Goal: Communication & Community: Share content

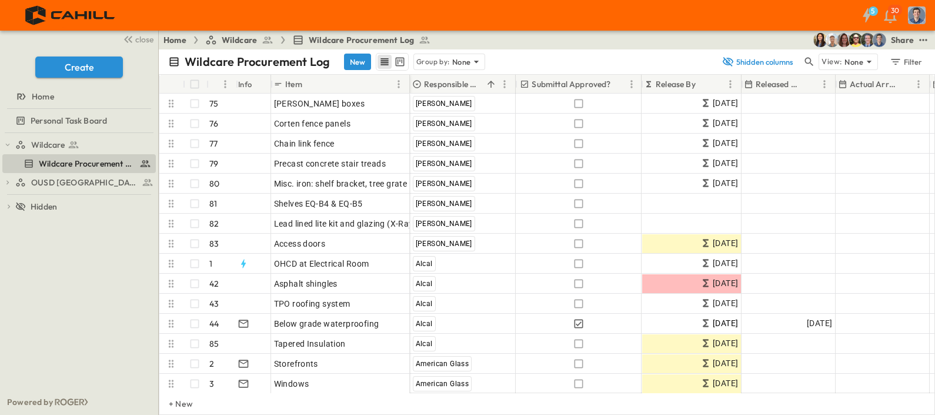
click at [902, 35] on div "Share" at bounding box center [902, 40] width 23 height 12
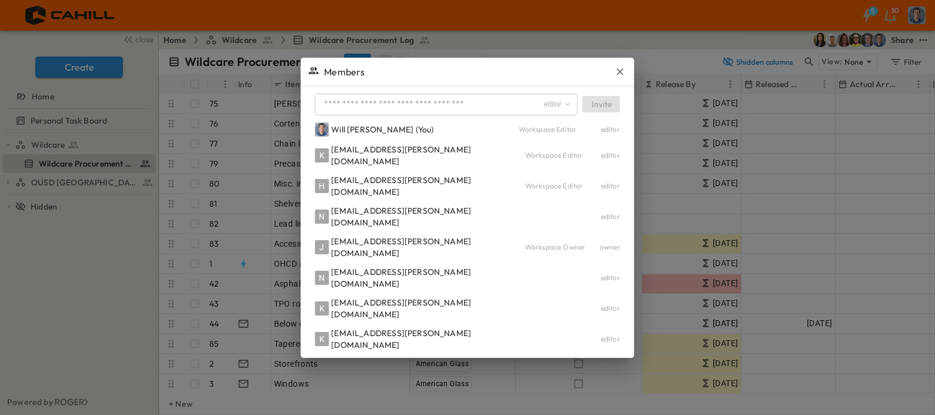
click at [389, 113] on input "text" at bounding box center [430, 104] width 223 height 17
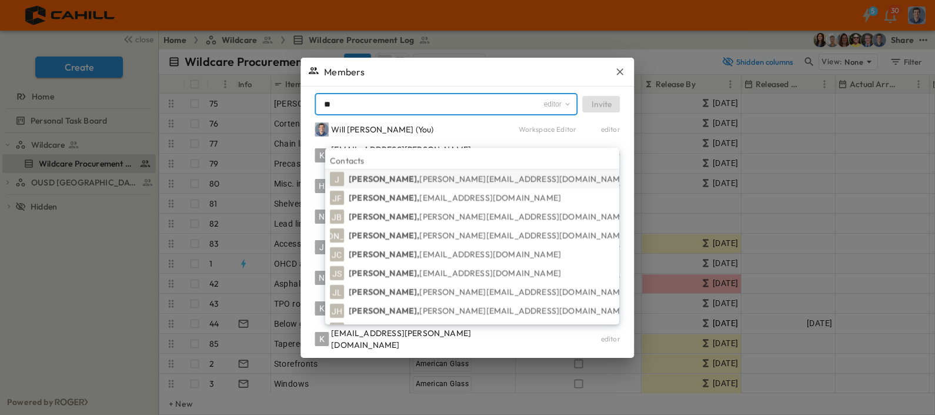
type input "*"
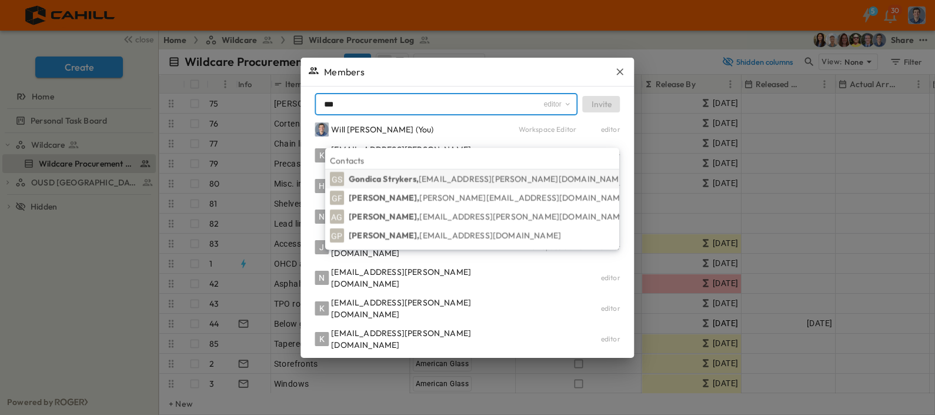
type input "***"
click at [405, 176] on p "Gondica [PERSON_NAME], [EMAIL_ADDRESS][PERSON_NAME][DOMAIN_NAME]" at bounding box center [488, 179] width 278 height 12
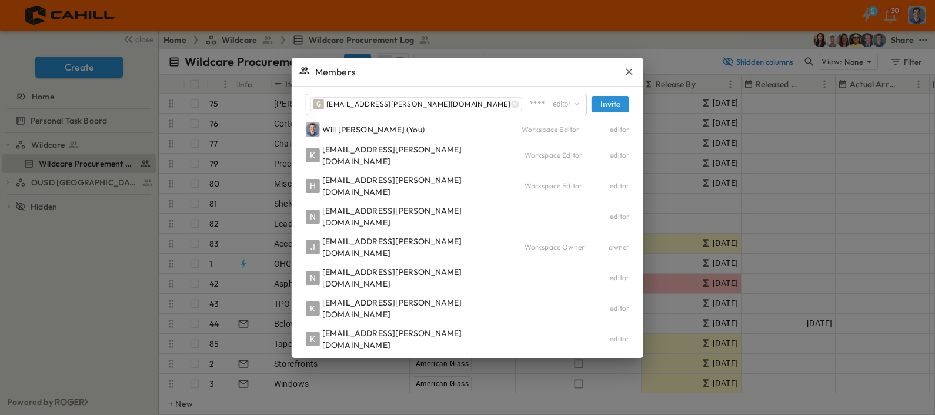
click at [592, 112] on button "Invite" at bounding box center [611, 104] width 38 height 16
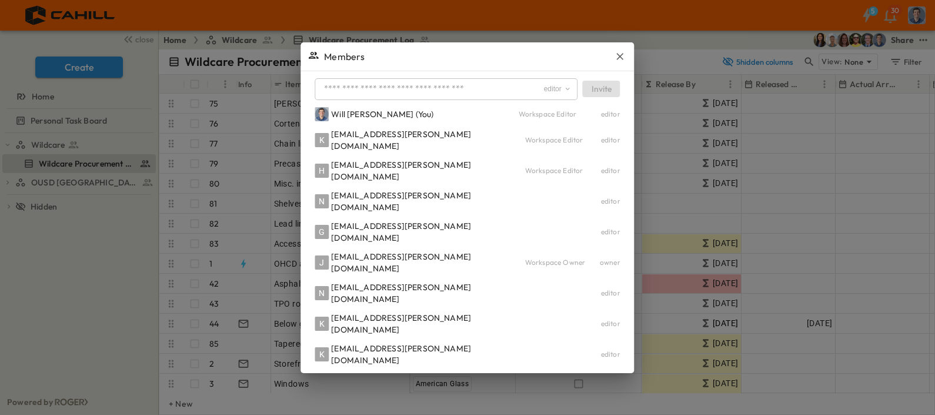
click at [620, 71] on div "Members" at bounding box center [468, 56] width 334 height 28
click at [617, 60] on icon "button" at bounding box center [620, 56] width 7 height 7
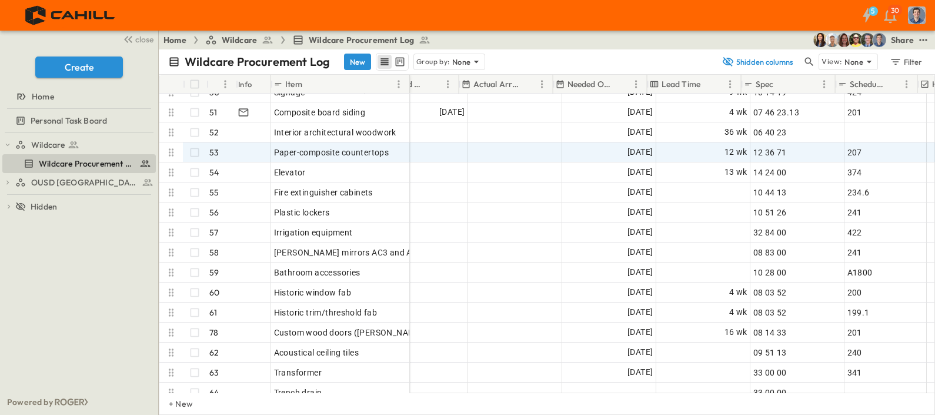
scroll to position [1331, 441]
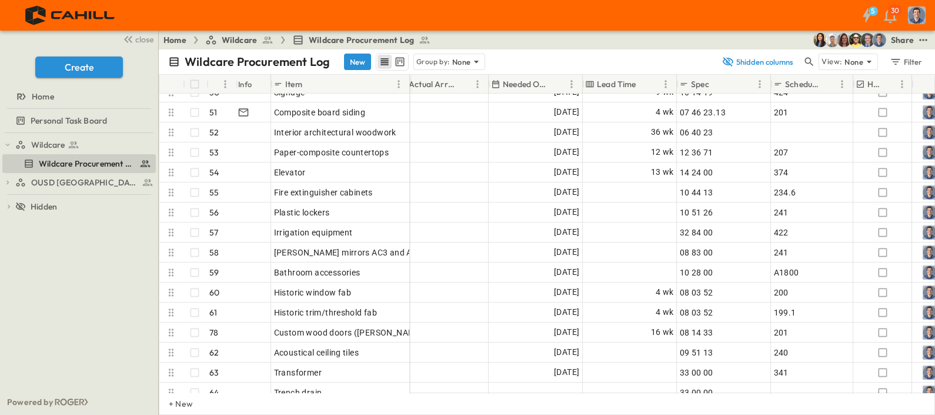
click at [926, 42] on icon "test" at bounding box center [924, 40] width 12 height 12
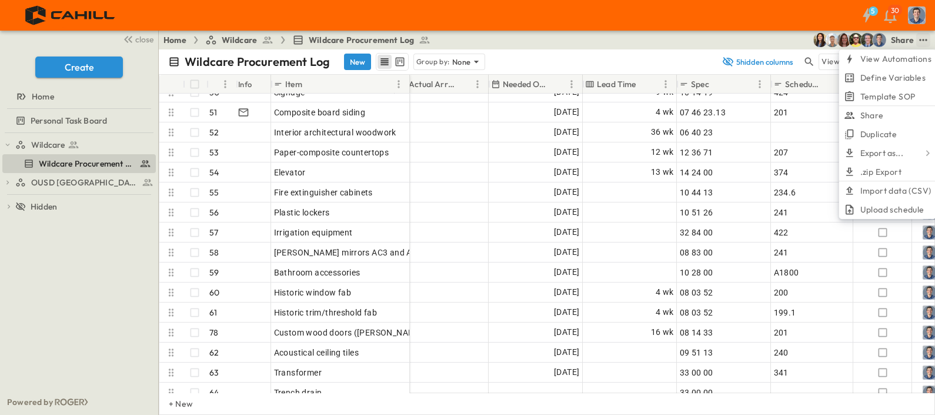
click at [912, 212] on span "Upload schedule" at bounding box center [893, 210] width 64 height 12
click at [0, 0] on input "Upload schedule" at bounding box center [0, 0] width 0 height 0
click at [897, 209] on span "Upload schedule" at bounding box center [893, 210] width 64 height 12
click at [0, 0] on input "Upload schedule" at bounding box center [0, 0] width 0 height 0
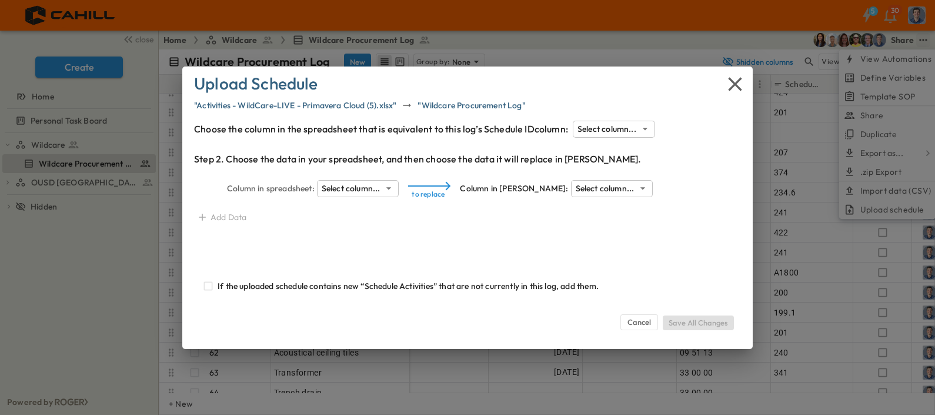
click at [607, 127] on body "5 30 close Create Home Personal Task Board Wildcare Wildcare Procurement Log OU…" at bounding box center [467, 207] width 935 height 415
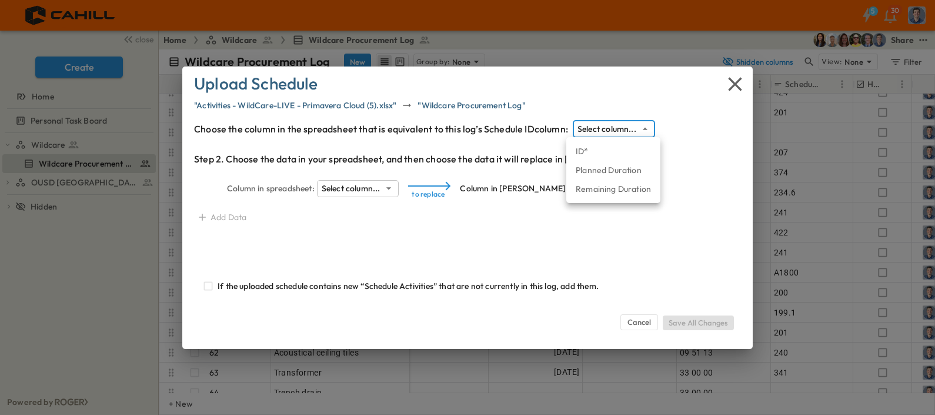
click at [606, 151] on li "ID*" at bounding box center [613, 151] width 94 height 19
type input "***"
click at [381, 188] on body "5 30 close Create Home Personal Task Board Wildcare Wildcare Procurement Log OU…" at bounding box center [467, 207] width 935 height 415
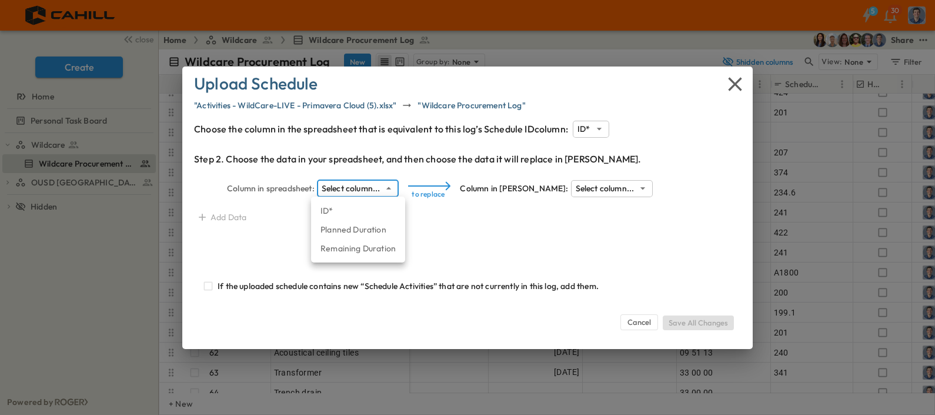
click at [625, 316] on div at bounding box center [467, 207] width 935 height 415
click at [629, 319] on button "Cancel" at bounding box center [640, 321] width 38 height 15
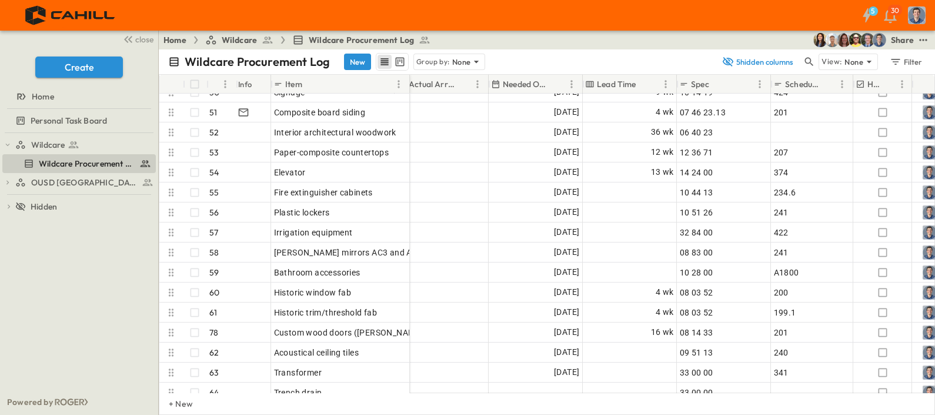
click at [924, 38] on icon "test" at bounding box center [924, 40] width 12 height 12
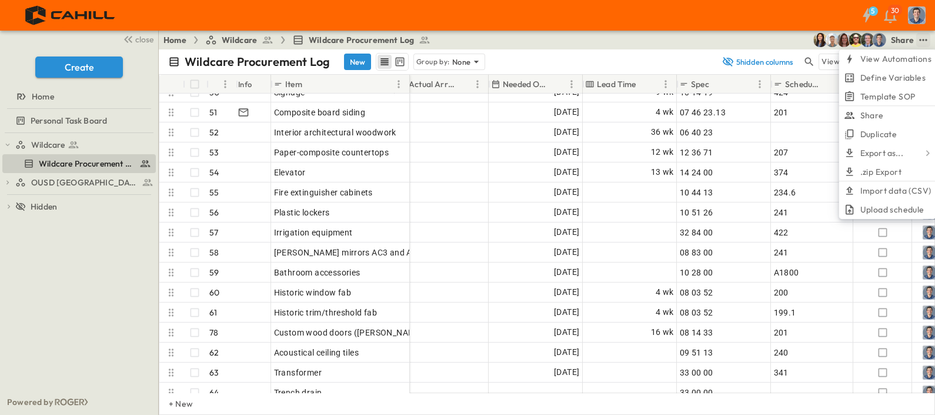
click at [908, 214] on span "Upload schedule" at bounding box center [893, 210] width 64 height 12
click at [0, 0] on input "Upload schedule" at bounding box center [0, 0] width 0 height 0
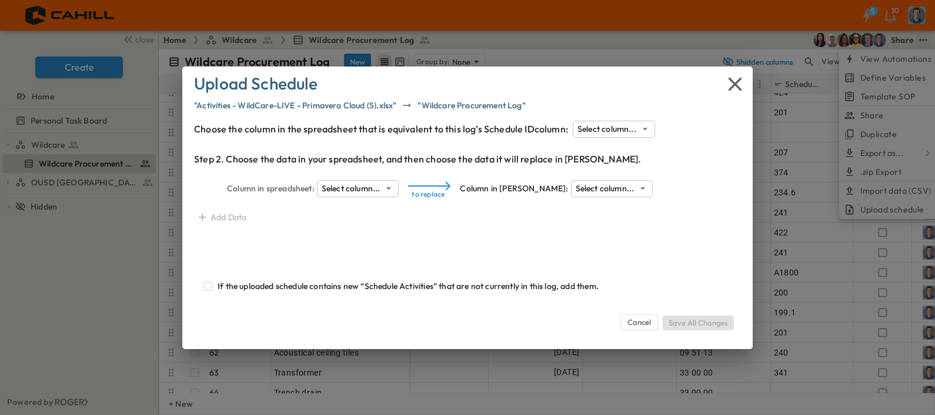
click at [602, 128] on body "5 30 close Create Home Personal Task Board Wildcare Wildcare Procurement Log OU…" at bounding box center [467, 207] width 935 height 415
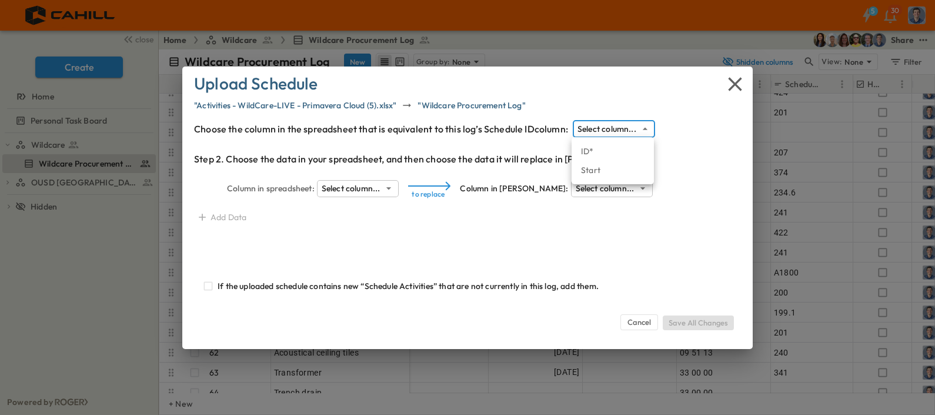
click at [606, 152] on li "ID*" at bounding box center [613, 151] width 82 height 19
type input "***"
click at [360, 187] on body "5 30 close Create Home Personal Task Board Wildcare Wildcare Procurement Log OU…" at bounding box center [467, 207] width 935 height 415
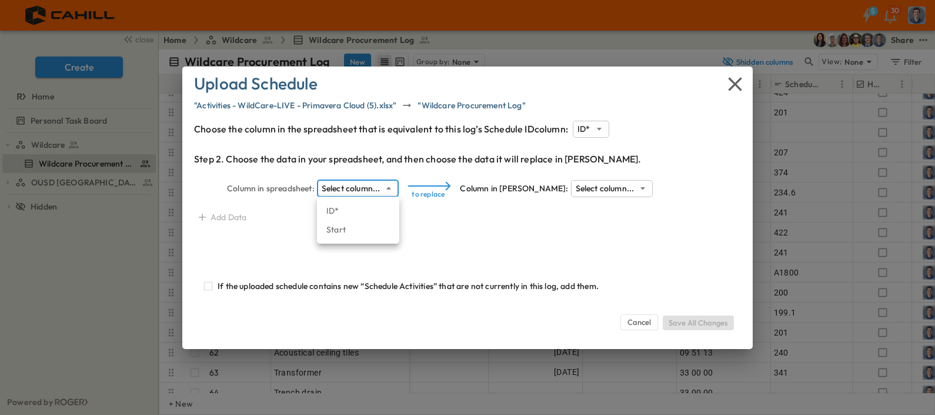
click at [346, 231] on li "Start" at bounding box center [358, 229] width 82 height 19
type input "*****"
click at [545, 191] on body "5 30 close Create Home Personal Task Board Wildcare Wildcare Procurement Log OU…" at bounding box center [467, 207] width 935 height 415
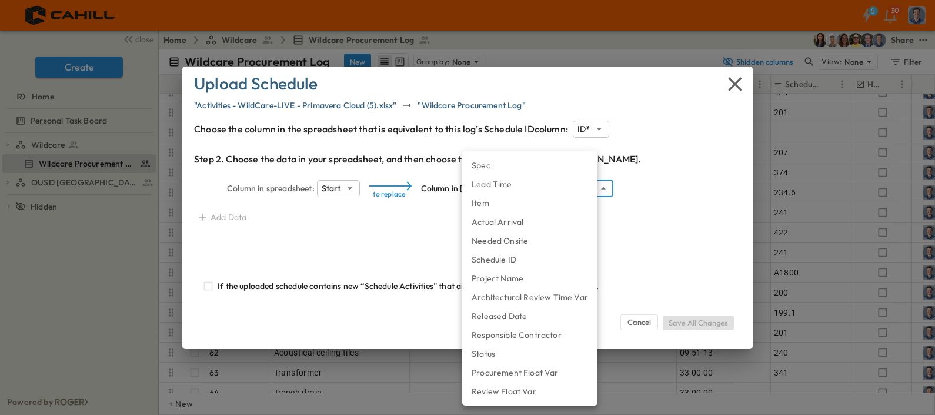
click at [539, 239] on li "Needed Onsite" at bounding box center [529, 240] width 135 height 19
type input "**********"
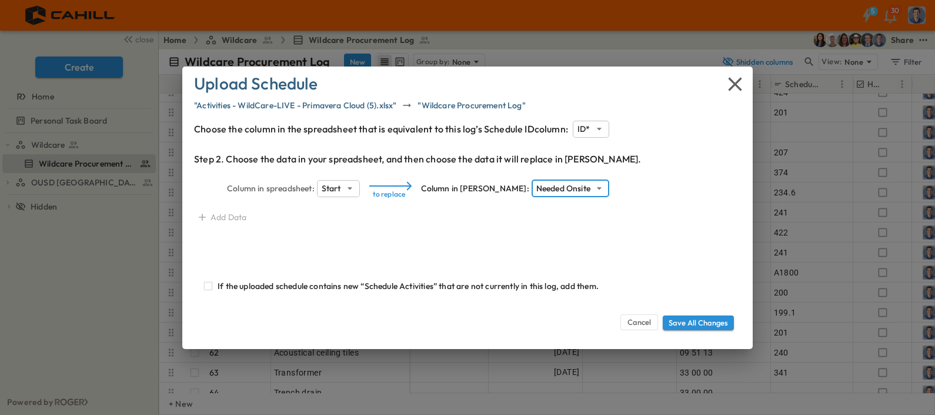
click at [634, 317] on button "Cancel" at bounding box center [640, 321] width 38 height 15
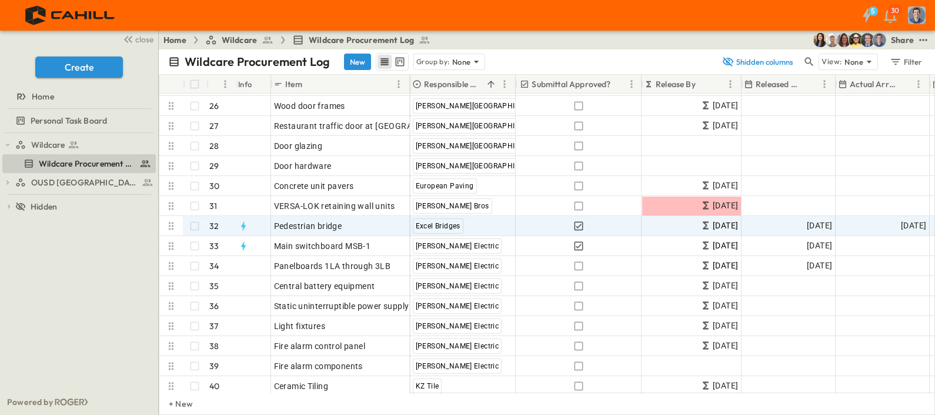
scroll to position [816, 0]
